Goal: Check status

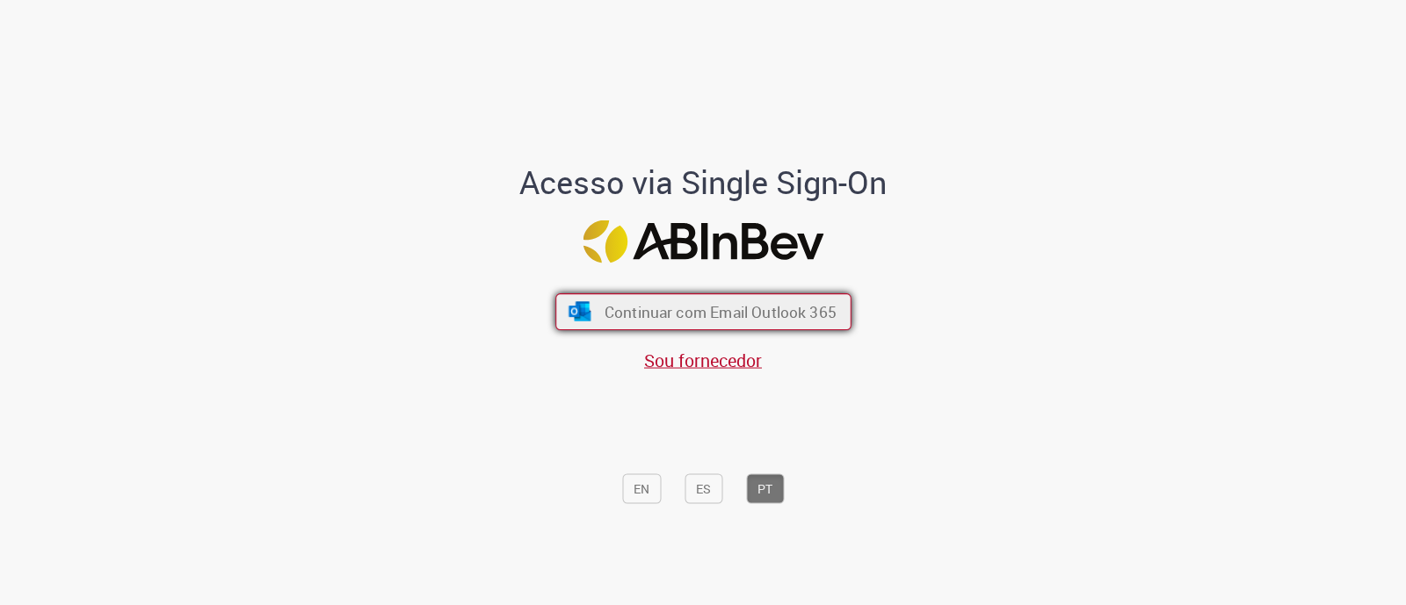
click at [655, 312] on span "Continuar com Email Outlook 365" at bounding box center [720, 312] width 232 height 20
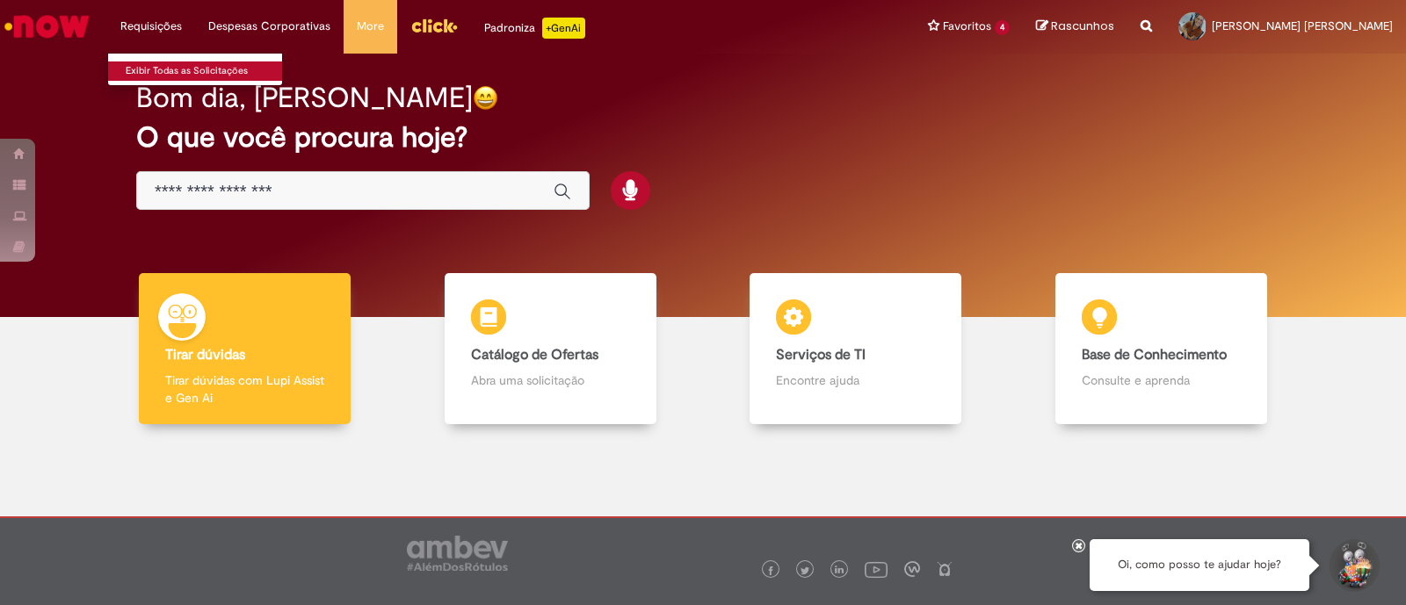
click at [154, 65] on link "Exibir Todas as Solicitações" at bounding box center [204, 71] width 193 height 19
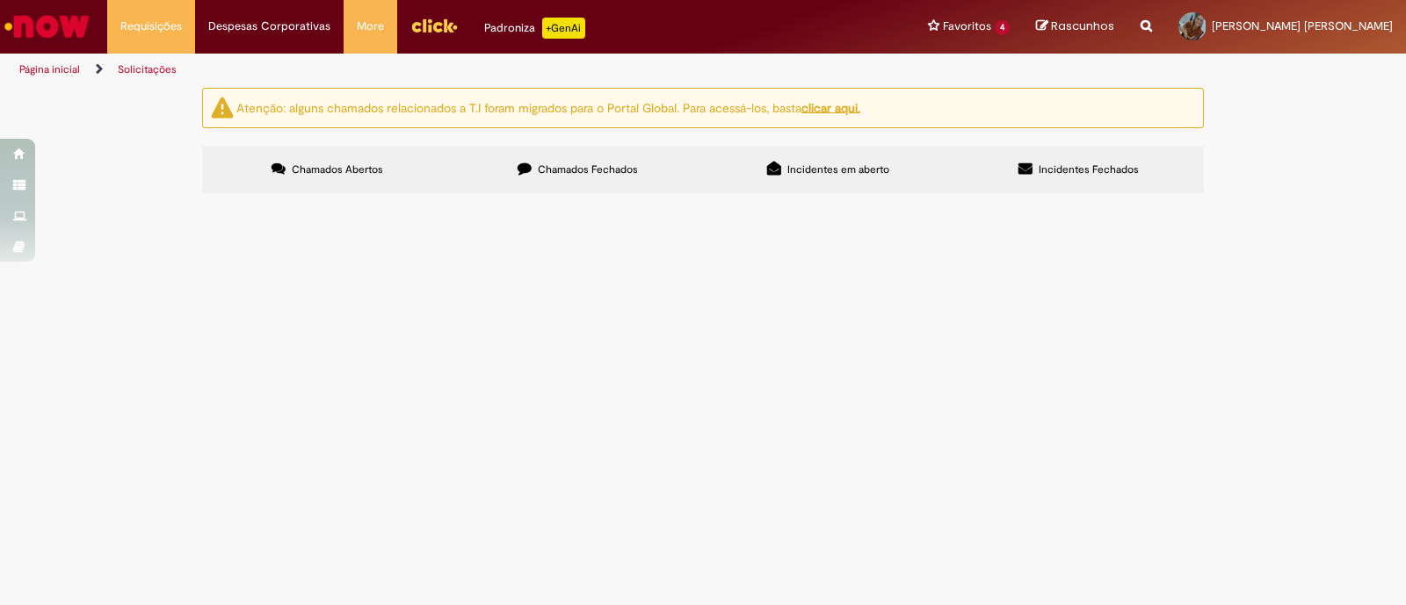
click at [619, 172] on span "Chamados Fechados" at bounding box center [588, 170] width 100 height 14
click at [0, 0] on span "R13243871" at bounding box center [0, 0] width 0 height 0
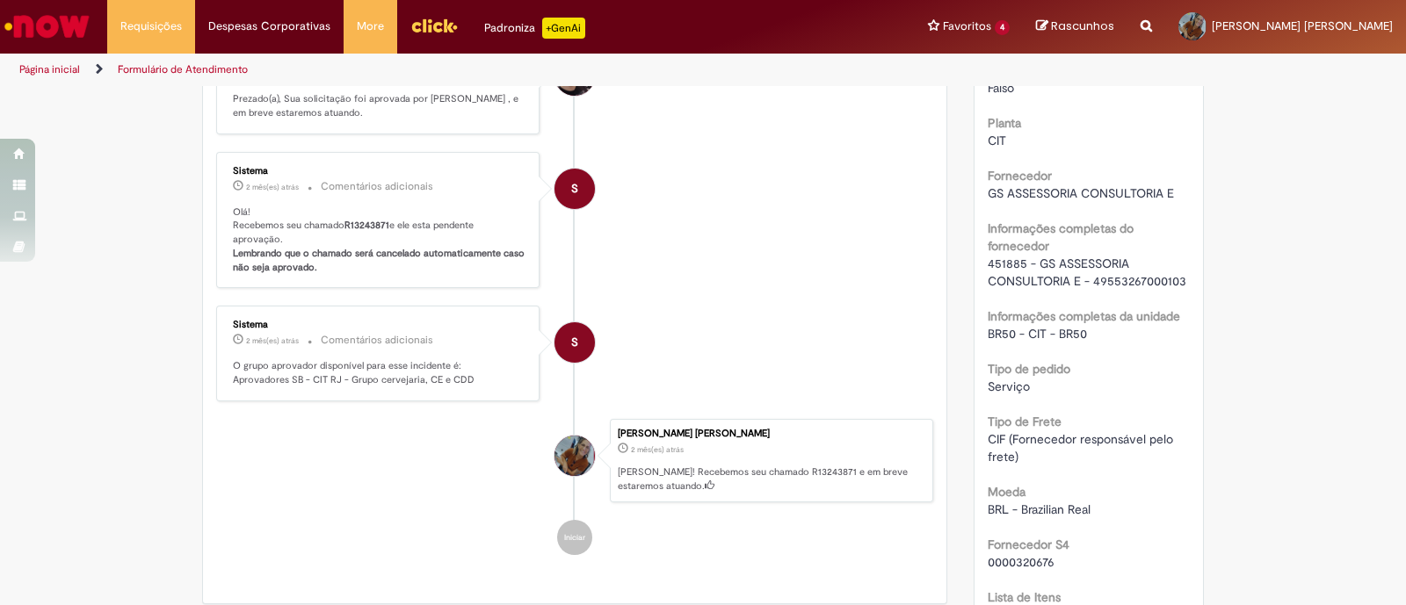
scroll to position [1125, 0]
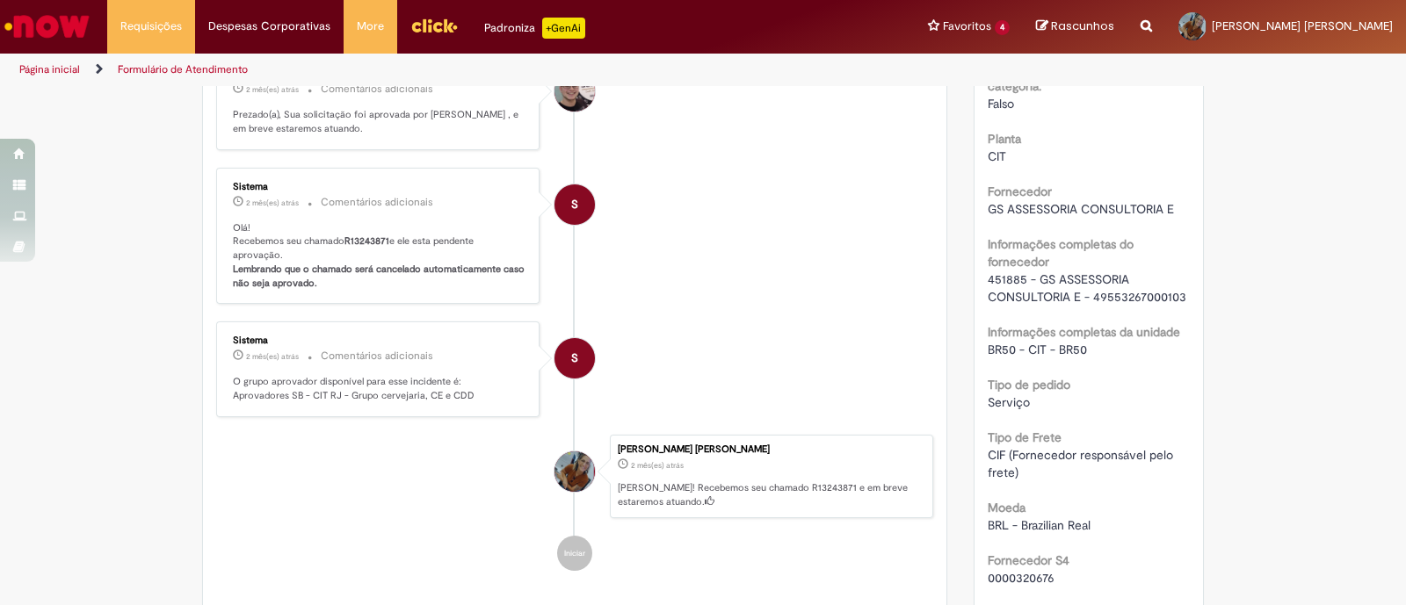
click at [1041, 274] on span "451885 - GS ASSESSORIA CONSULTORIA E - 49553267000103" at bounding box center [1087, 288] width 199 height 33
drag, startPoint x: 1027, startPoint y: 275, endPoint x: 1177, endPoint y: 289, distance: 150.9
click at [1177, 289] on span "451885 - GS ASSESSORIA CONSULTORIA E - 49553267000103" at bounding box center [1087, 288] width 199 height 33
copy span "GS ASSESSORIA CONSULTORIA E - 49553267000103"
